Goal: Information Seeking & Learning: Learn about a topic

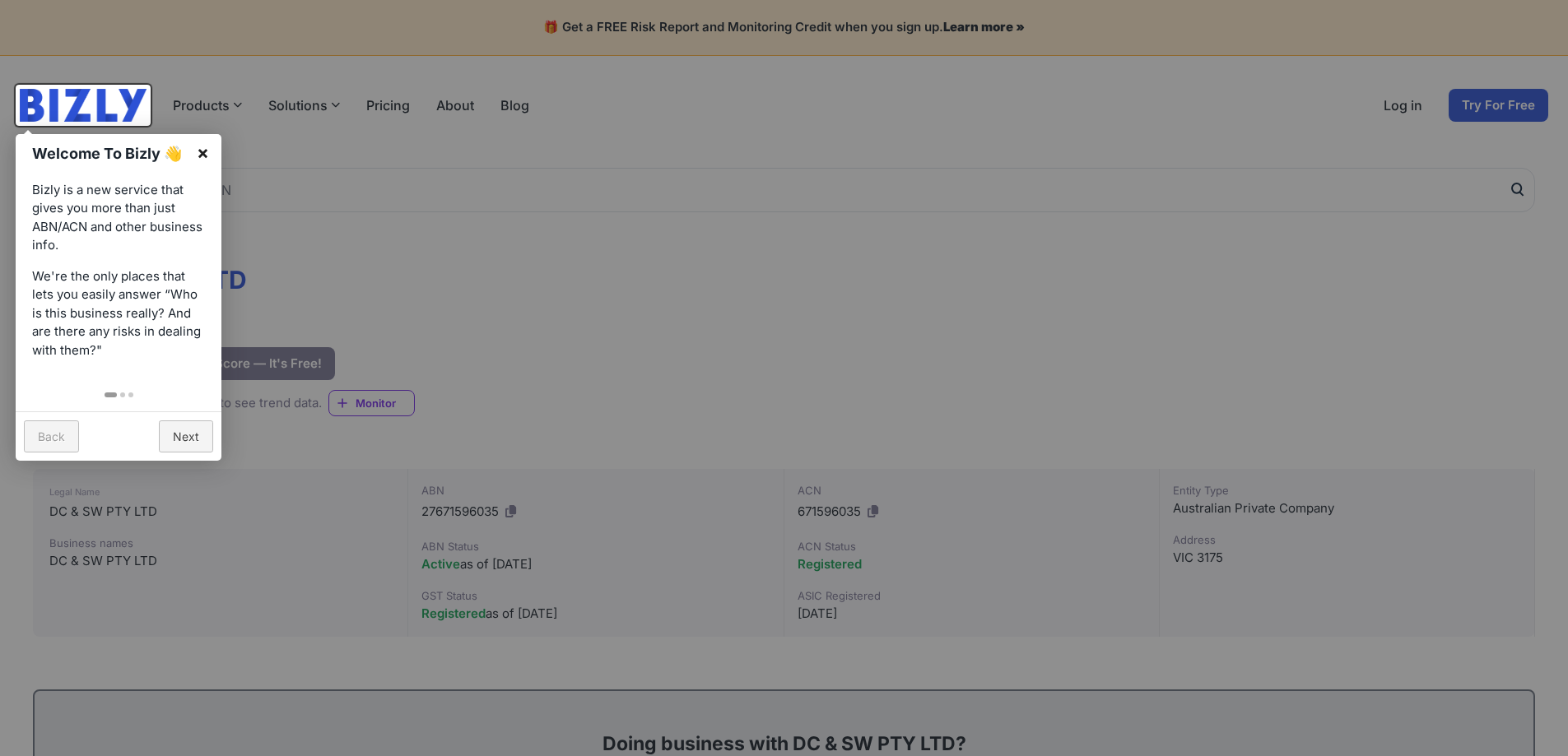
click at [207, 151] on link "×" at bounding box center [203, 153] width 37 height 37
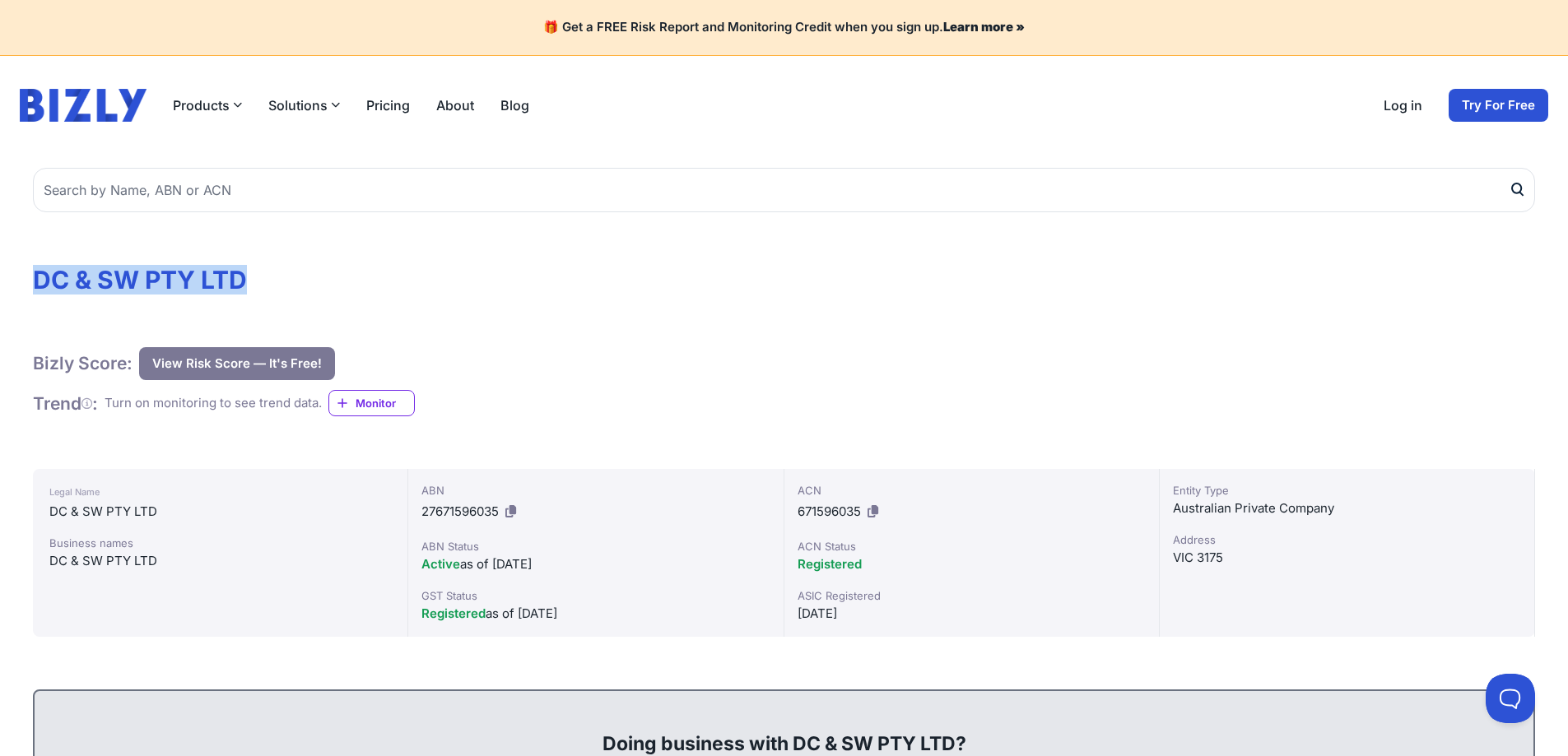
drag, startPoint x: 226, startPoint y: 279, endPoint x: -3, endPoint y: 282, distance: 229.0
copy h1 "DC & SW PTY LTD"
